Goal: Information Seeking & Learning: Find specific fact

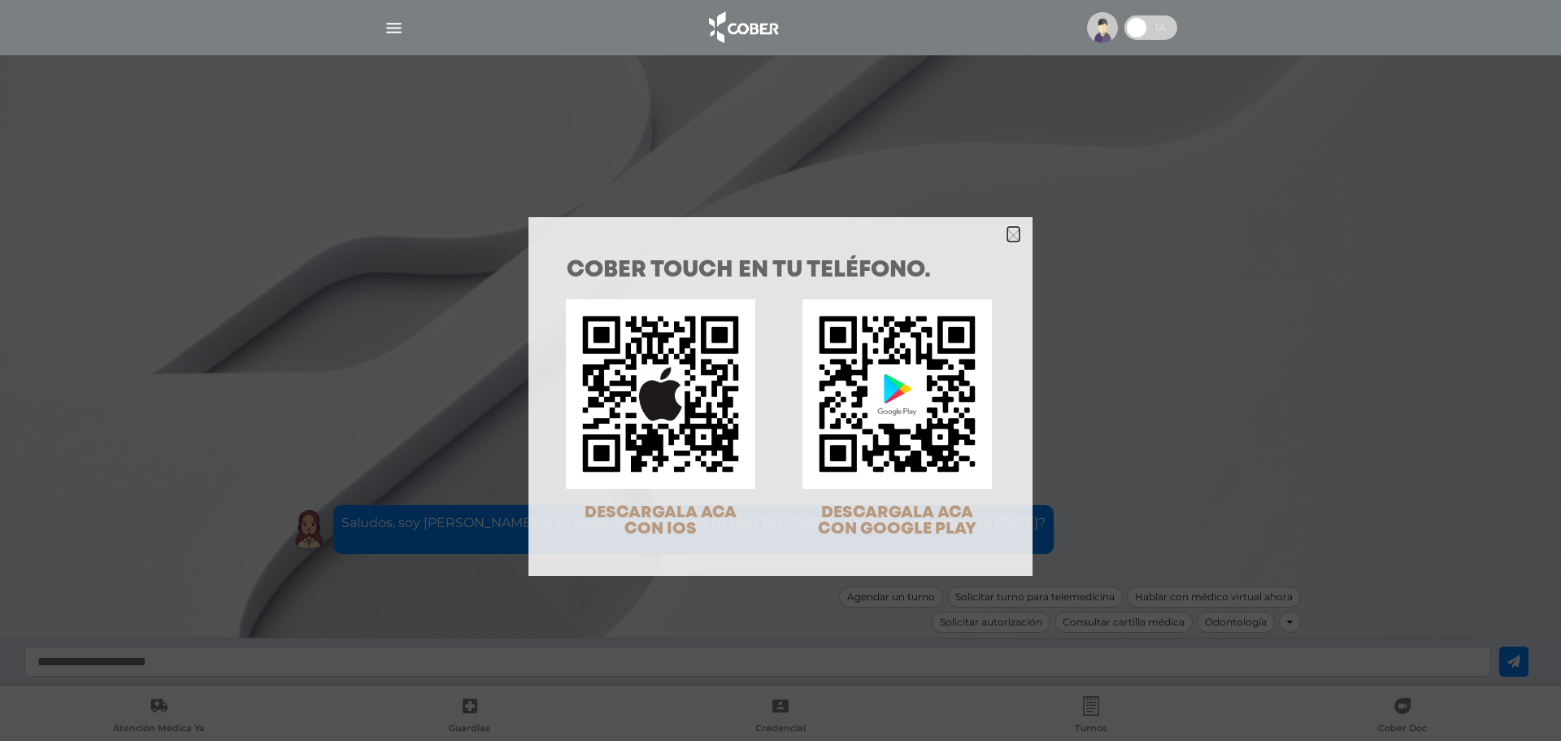
click at [1007, 231] on icon "Close" at bounding box center [1013, 235] width 12 height 12
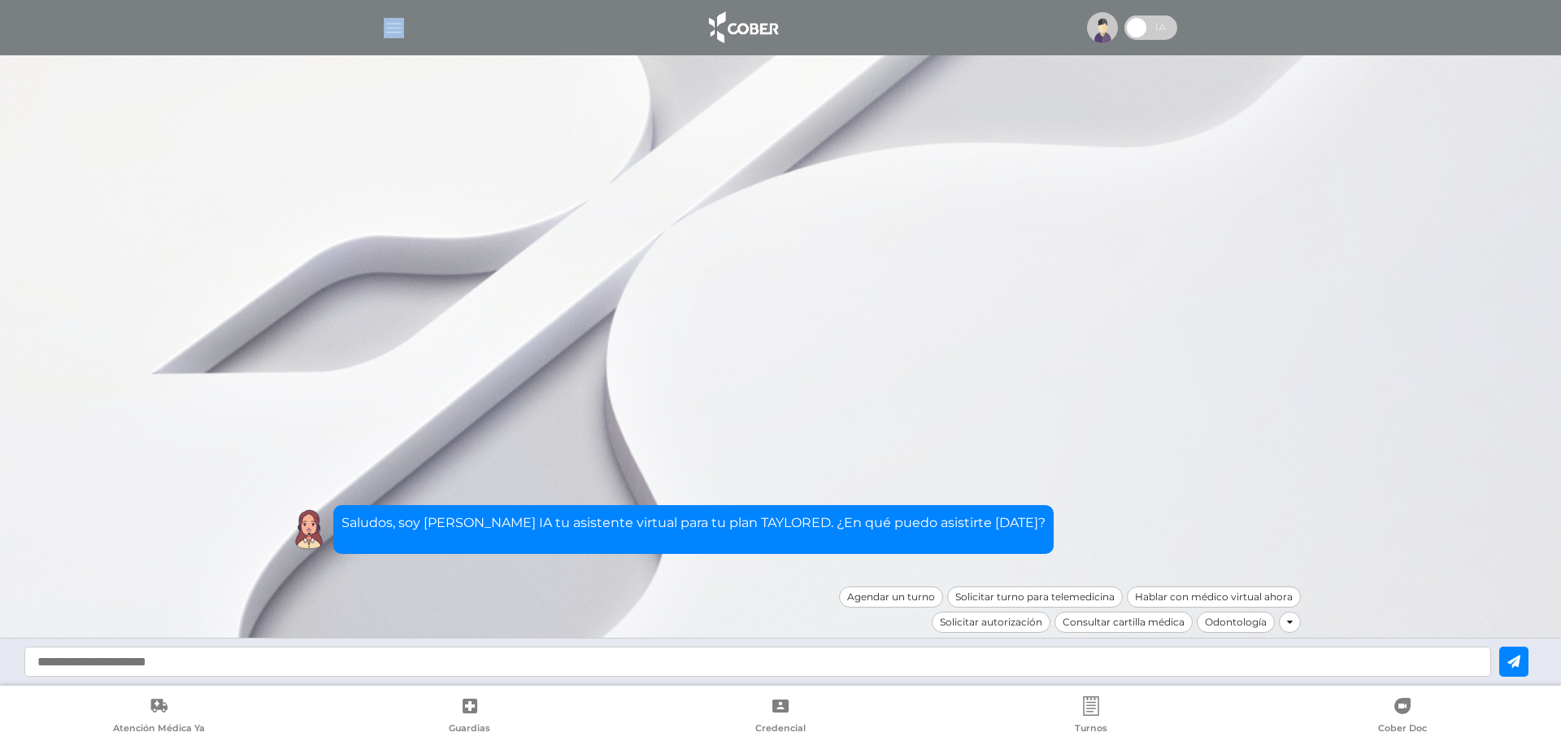
drag, startPoint x: 376, startPoint y: 39, endPoint x: 409, endPoint y: 27, distance: 35.5
click at [409, 27] on div at bounding box center [780, 27] width 833 height 39
click at [398, 27] on img "button" at bounding box center [394, 28] width 20 height 20
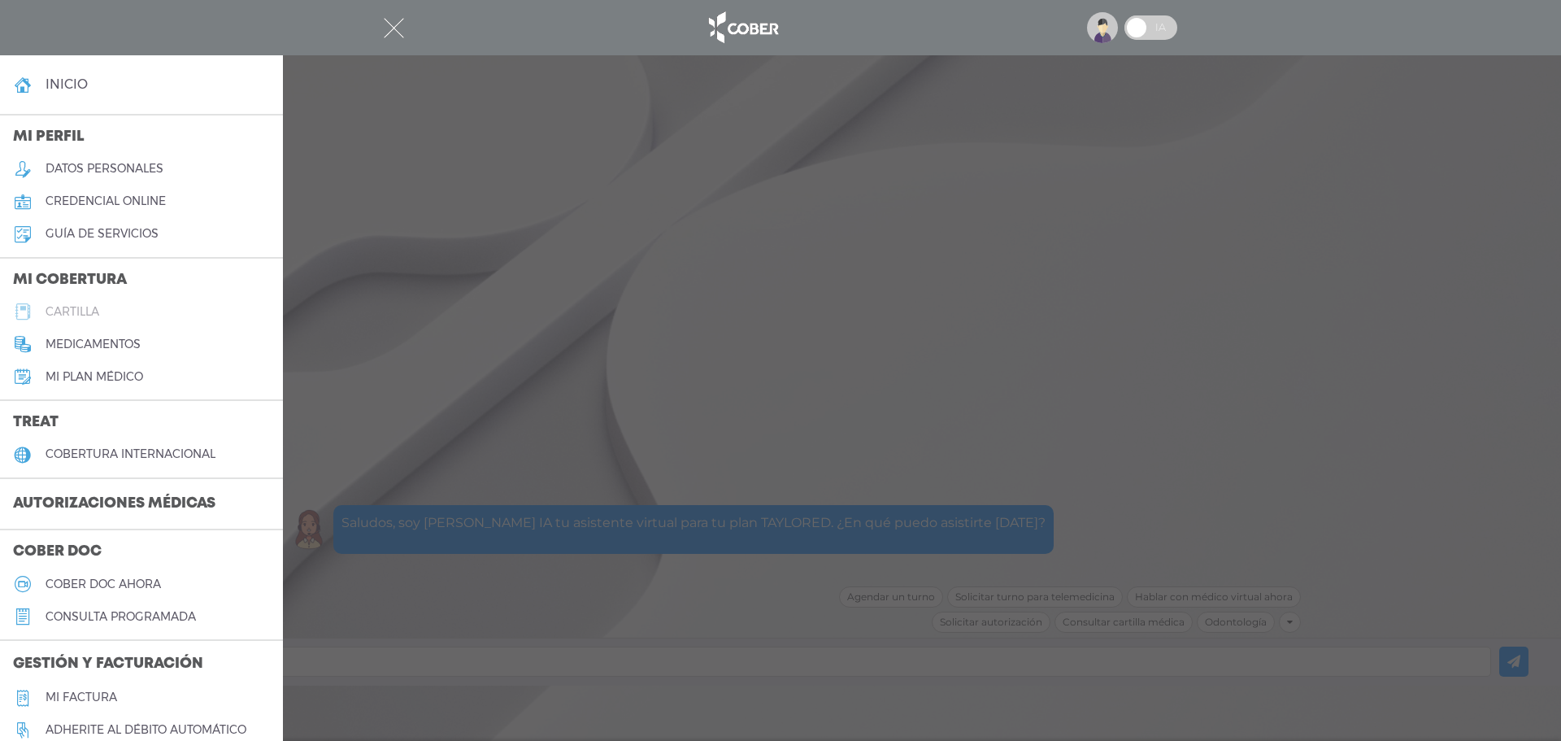
click at [84, 312] on h5 "cartilla" at bounding box center [73, 312] width 54 height 14
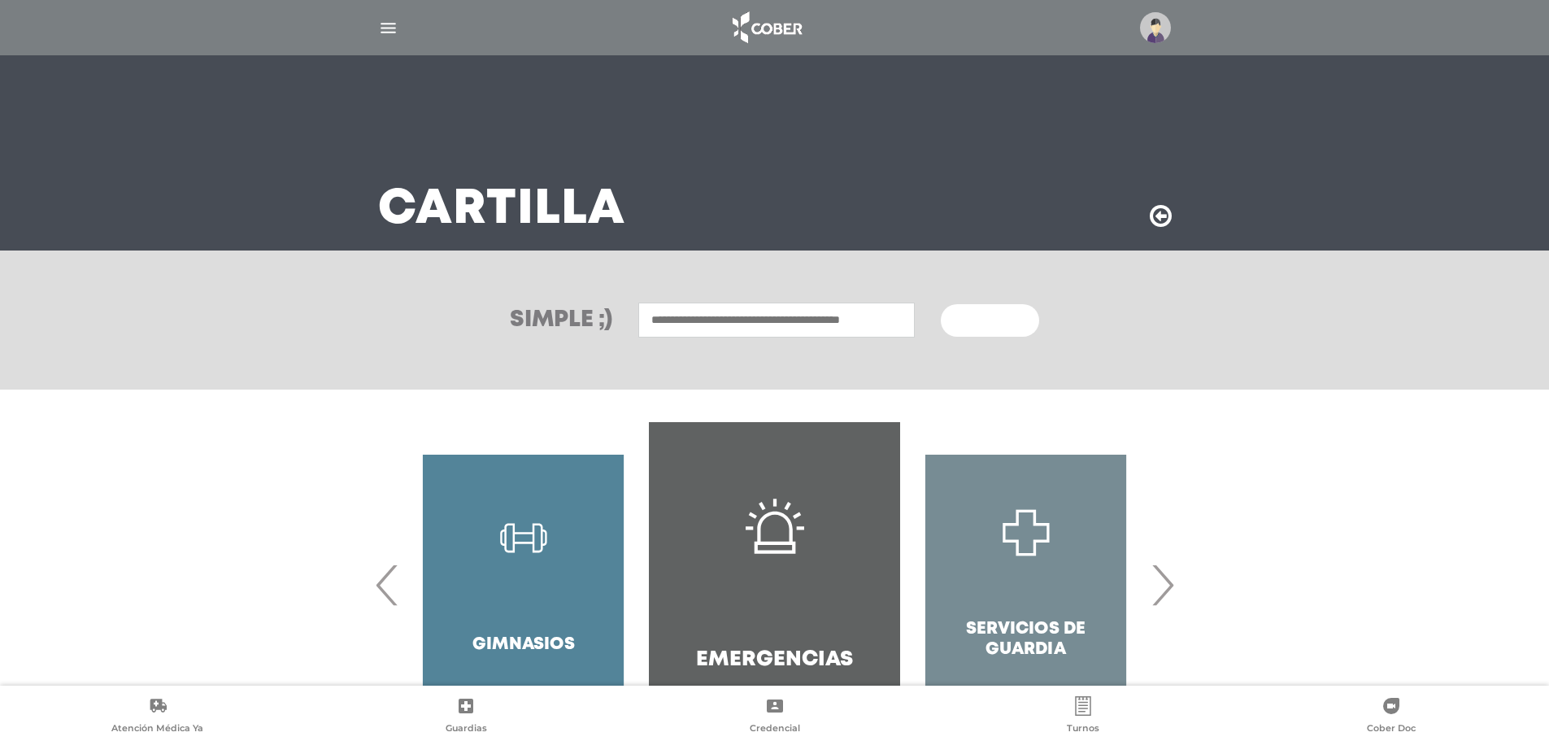
scroll to position [94, 0]
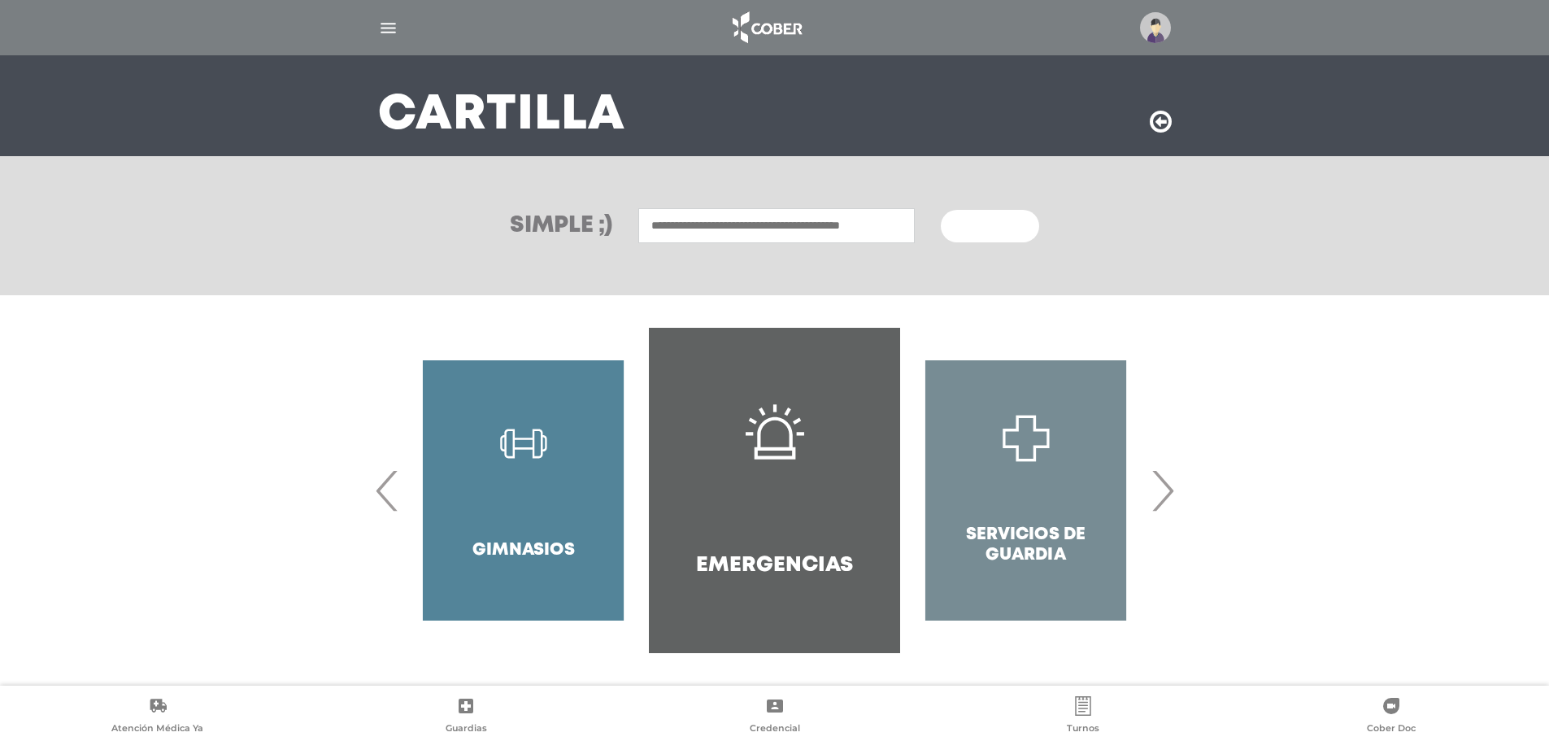
click at [1163, 496] on span "›" at bounding box center [1162, 490] width 32 height 88
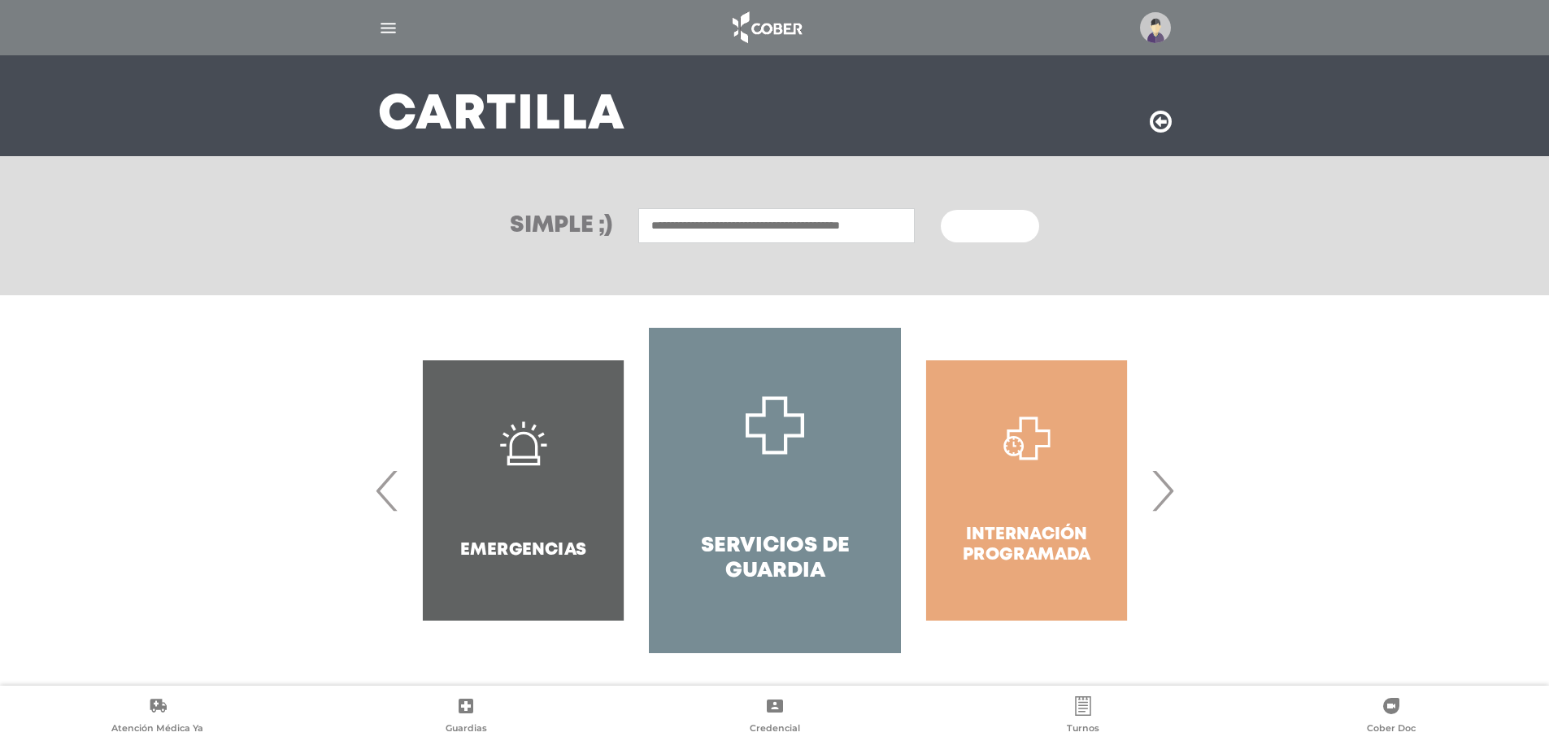
click at [1163, 496] on span "›" at bounding box center [1162, 490] width 32 height 88
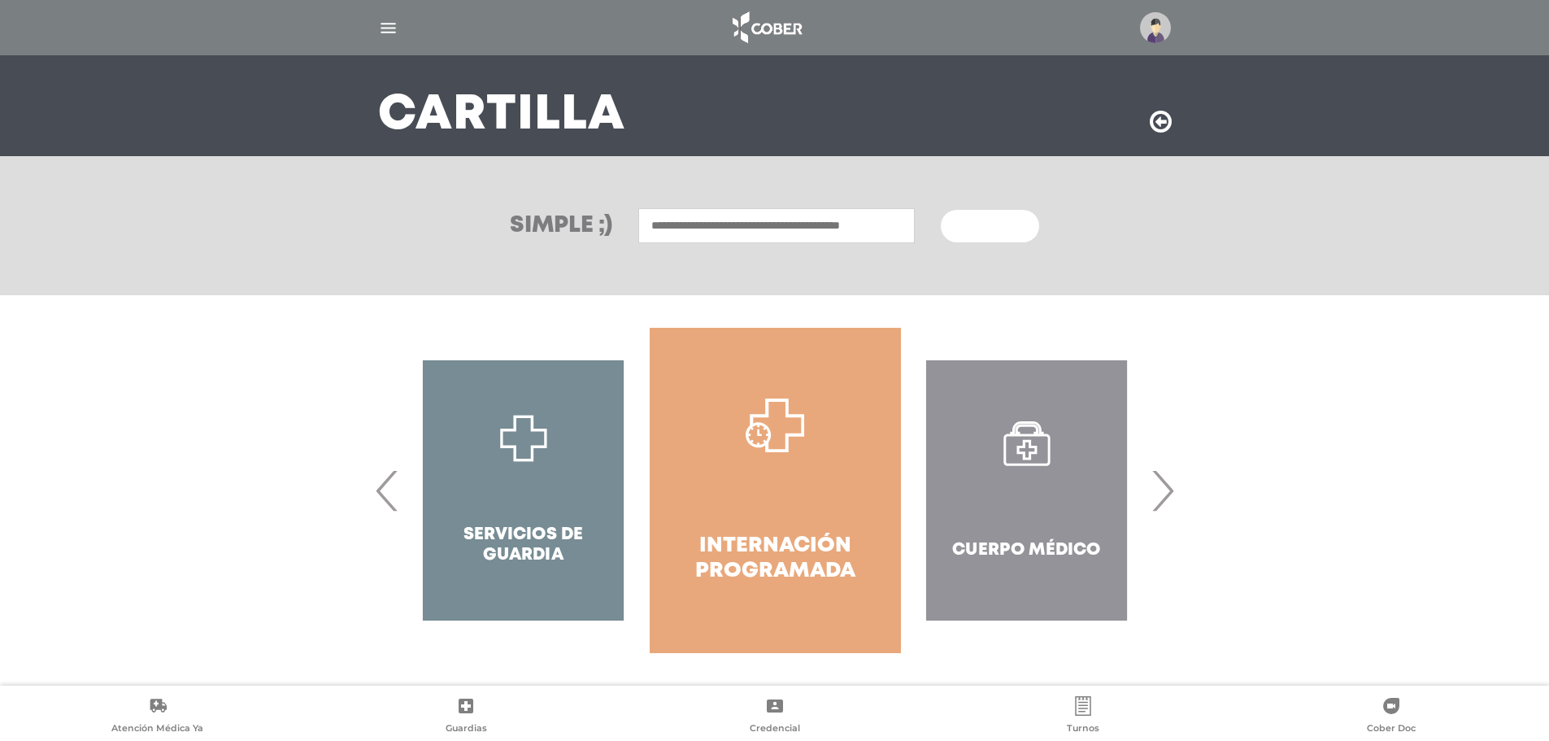
click at [1163, 496] on span "›" at bounding box center [1162, 490] width 32 height 88
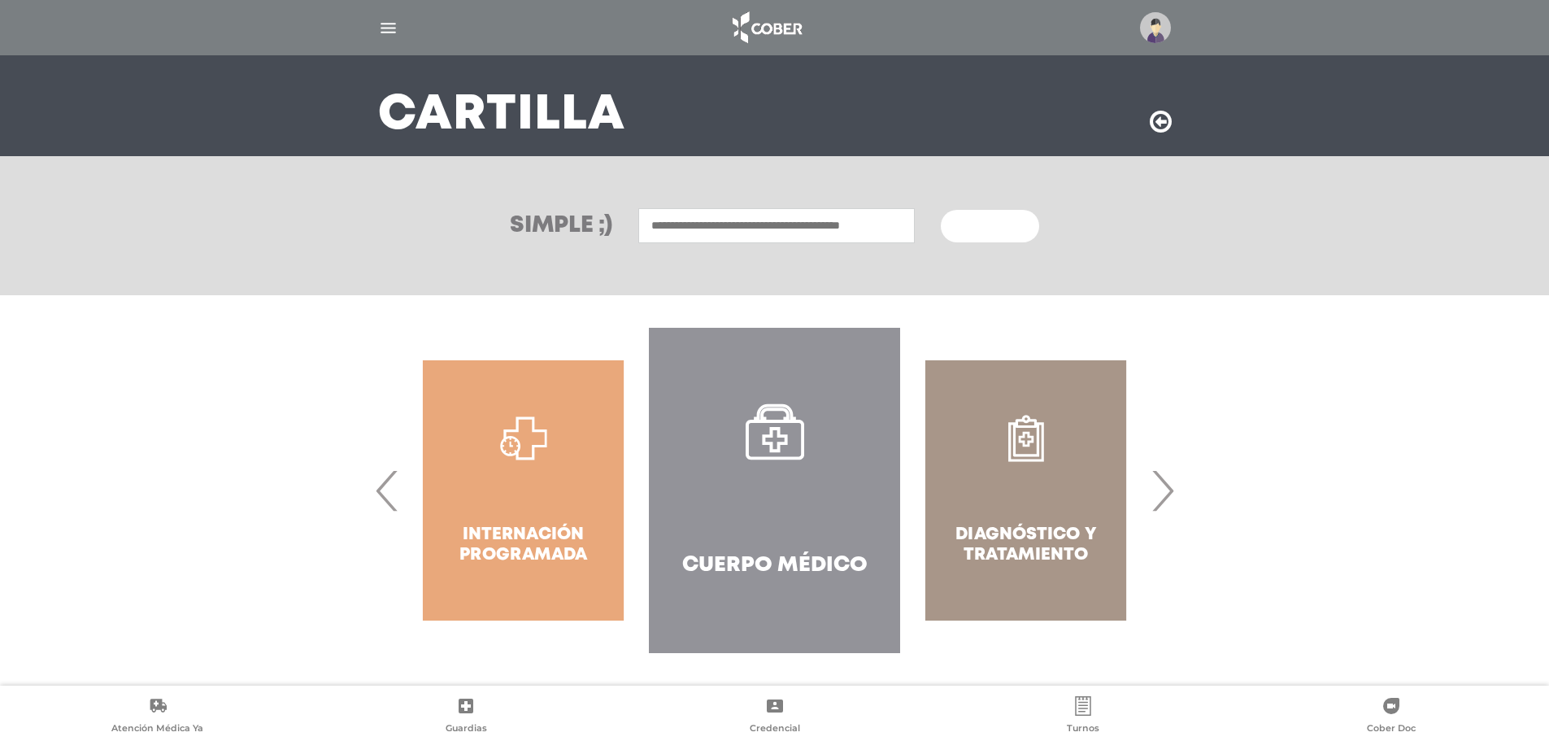
click at [1163, 496] on span "›" at bounding box center [1162, 490] width 32 height 88
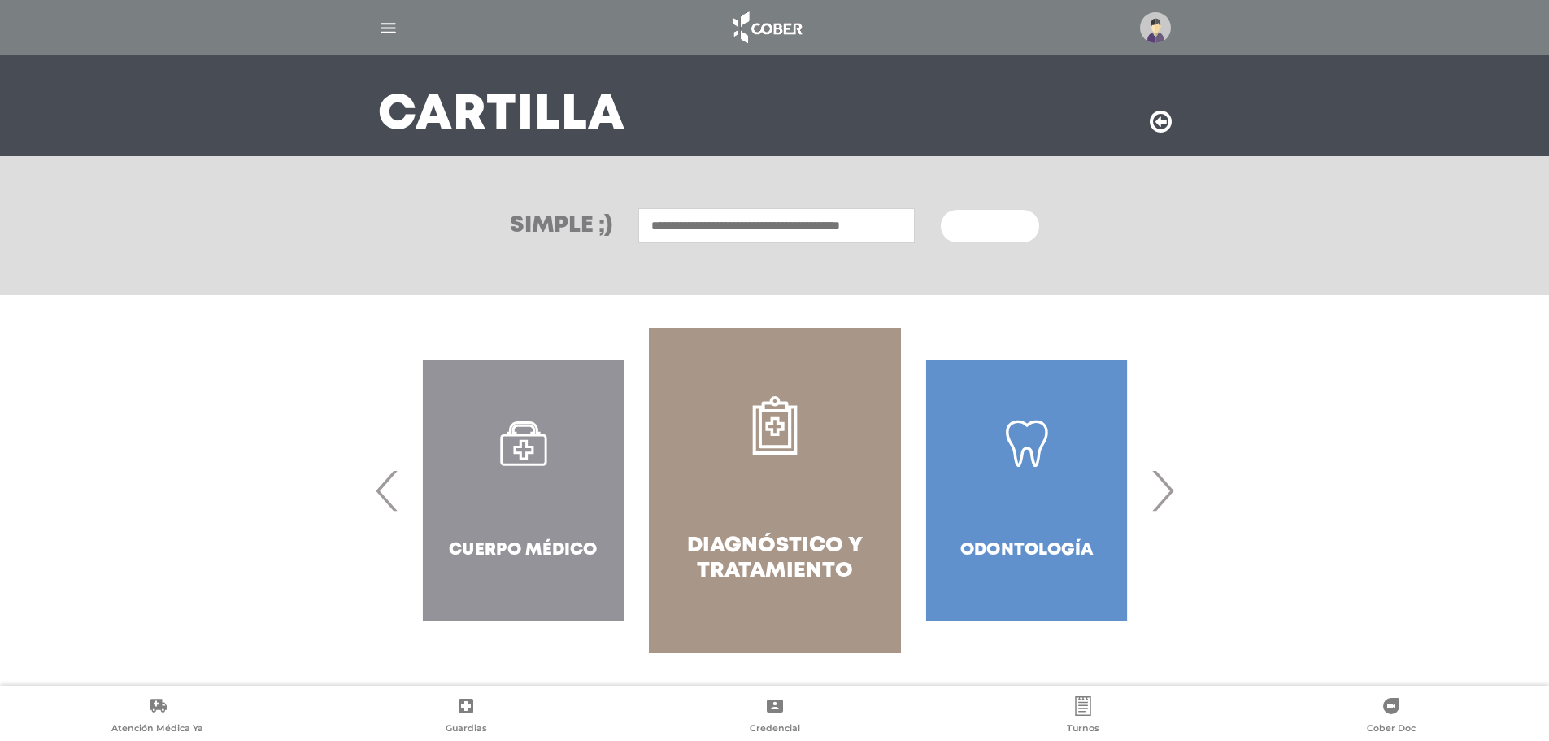
click at [538, 533] on div "Cuerpo Médico" at bounding box center [523, 490] width 251 height 325
click at [375, 502] on span "‹" at bounding box center [388, 490] width 32 height 88
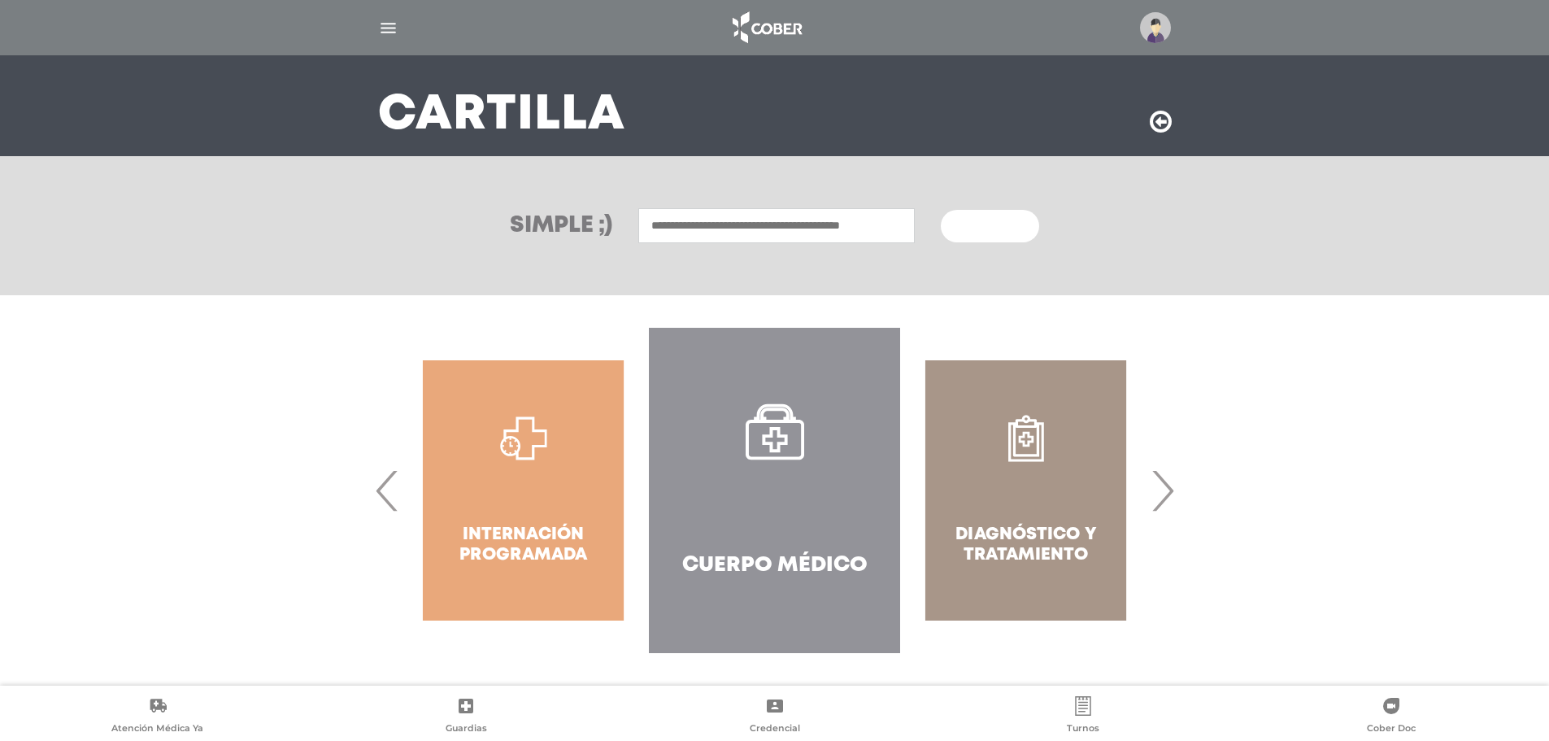
click at [841, 422] on link "Cuerpo Médico" at bounding box center [774, 490] width 251 height 325
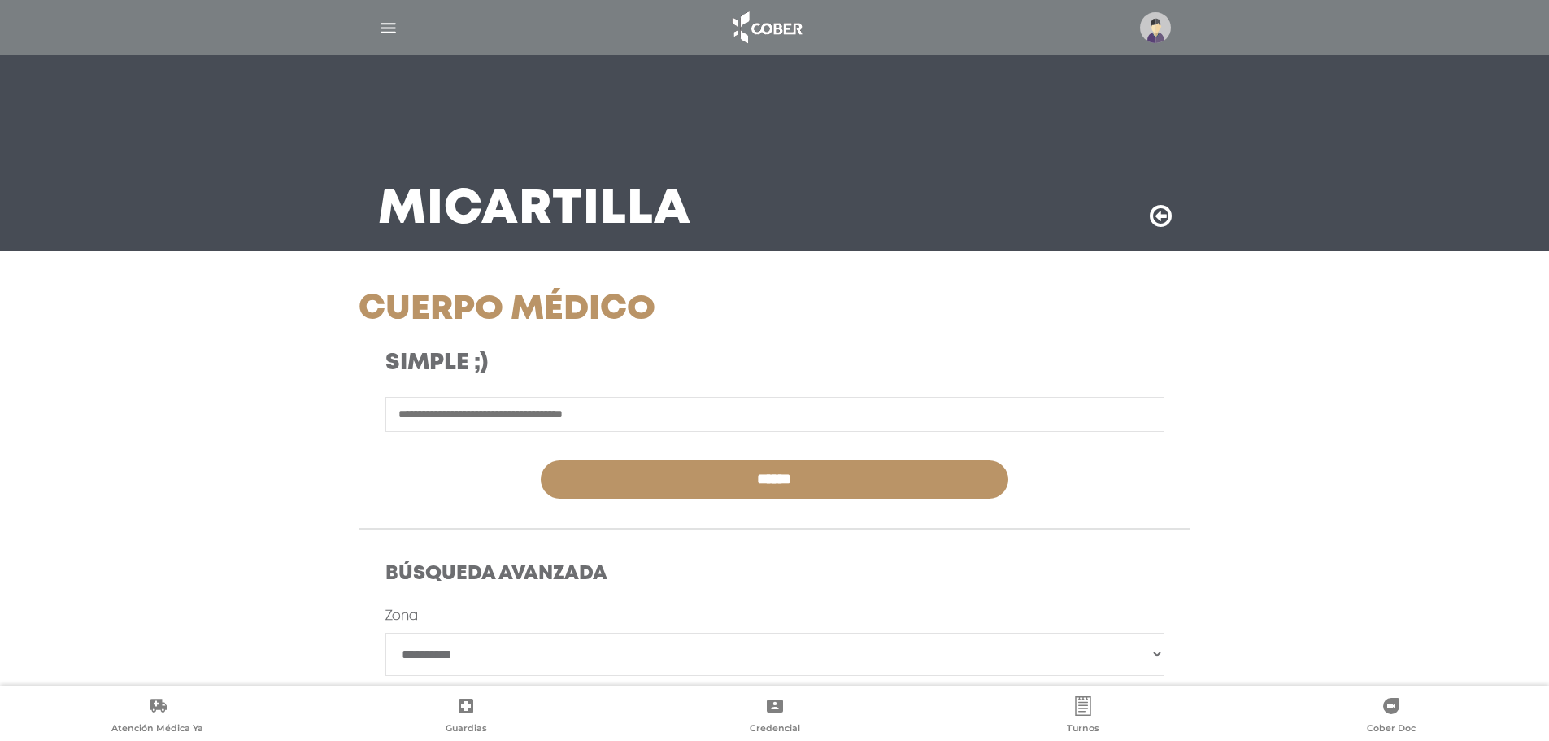
click at [708, 417] on input "text" at bounding box center [774, 414] width 779 height 35
type input "*********"
click at [541, 460] on input "******" at bounding box center [774, 479] width 467 height 38
